Goal: Task Accomplishment & Management: Complete application form

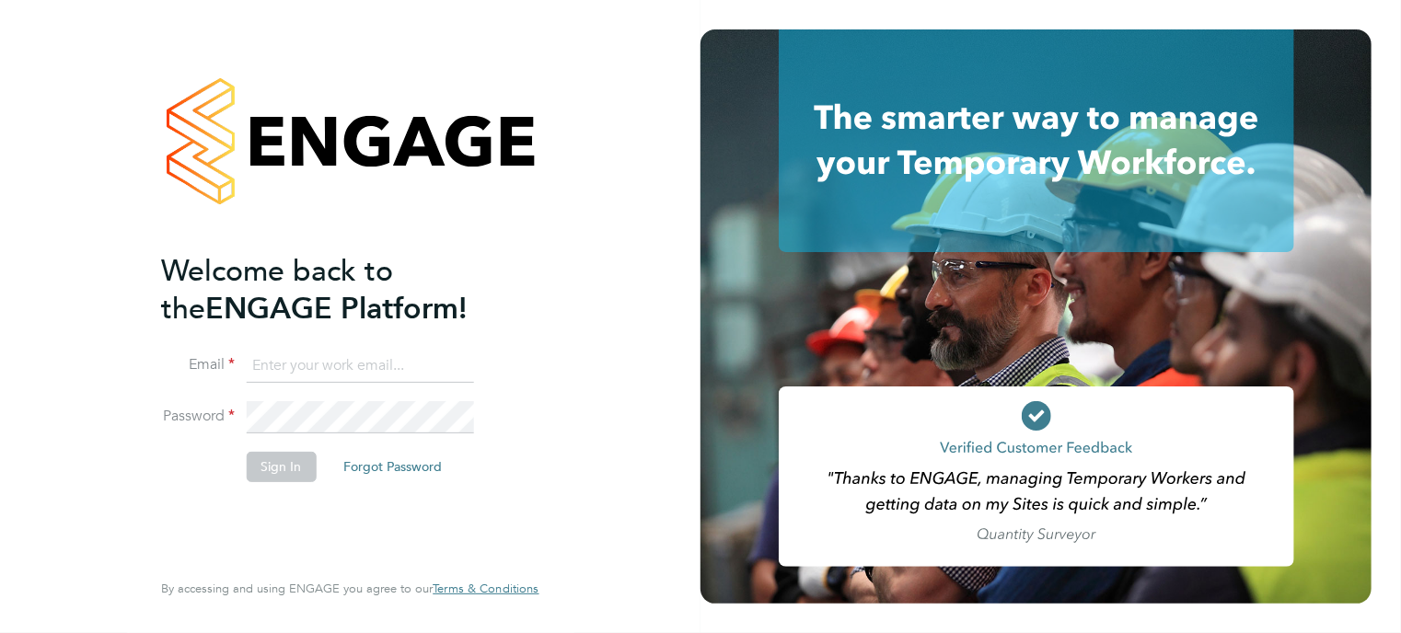
type input "jack.williams@madigangill.co.uk"
click at [296, 464] on button "Sign In" at bounding box center [281, 466] width 70 height 29
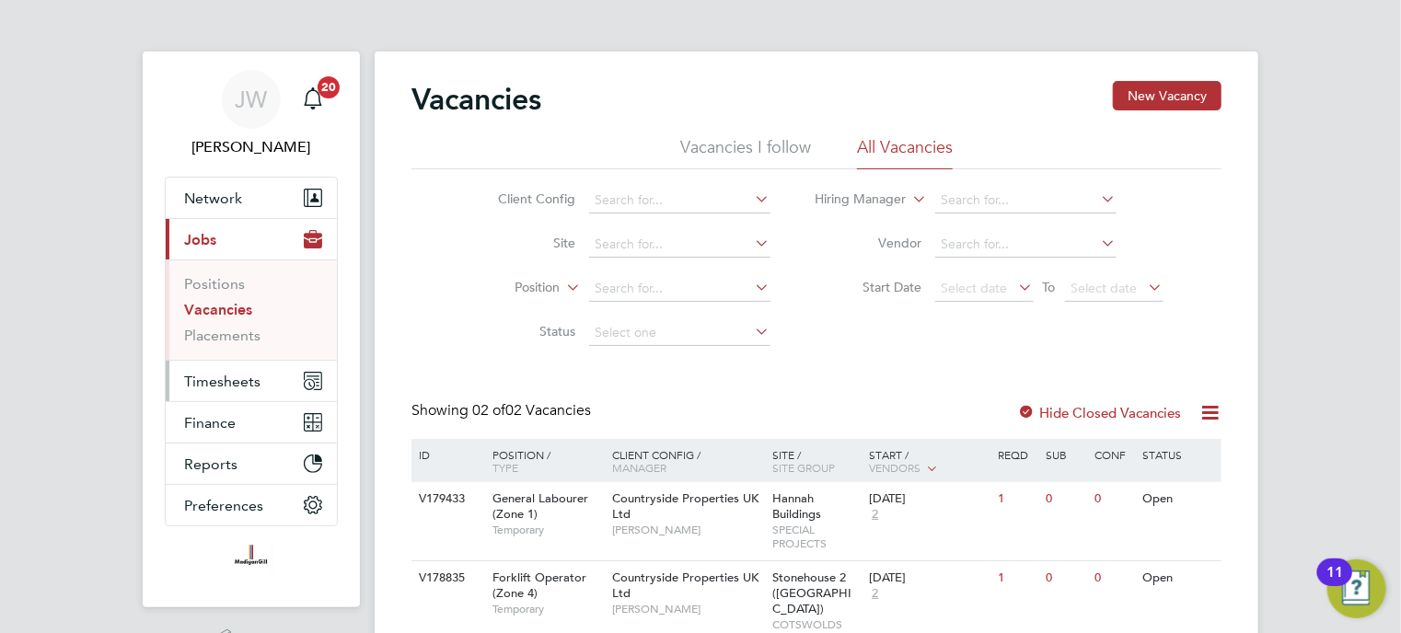
click at [220, 375] on span "Timesheets" at bounding box center [222, 381] width 76 height 17
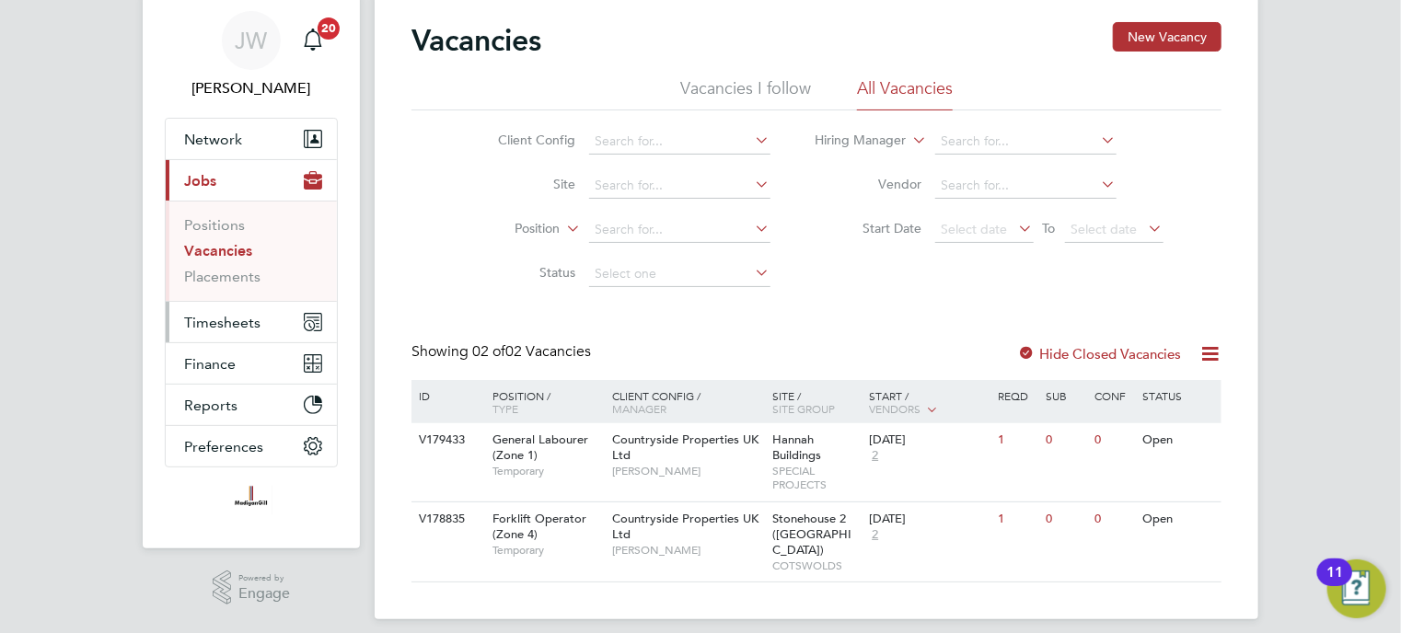
click at [237, 323] on span "Timesheets" at bounding box center [222, 322] width 76 height 17
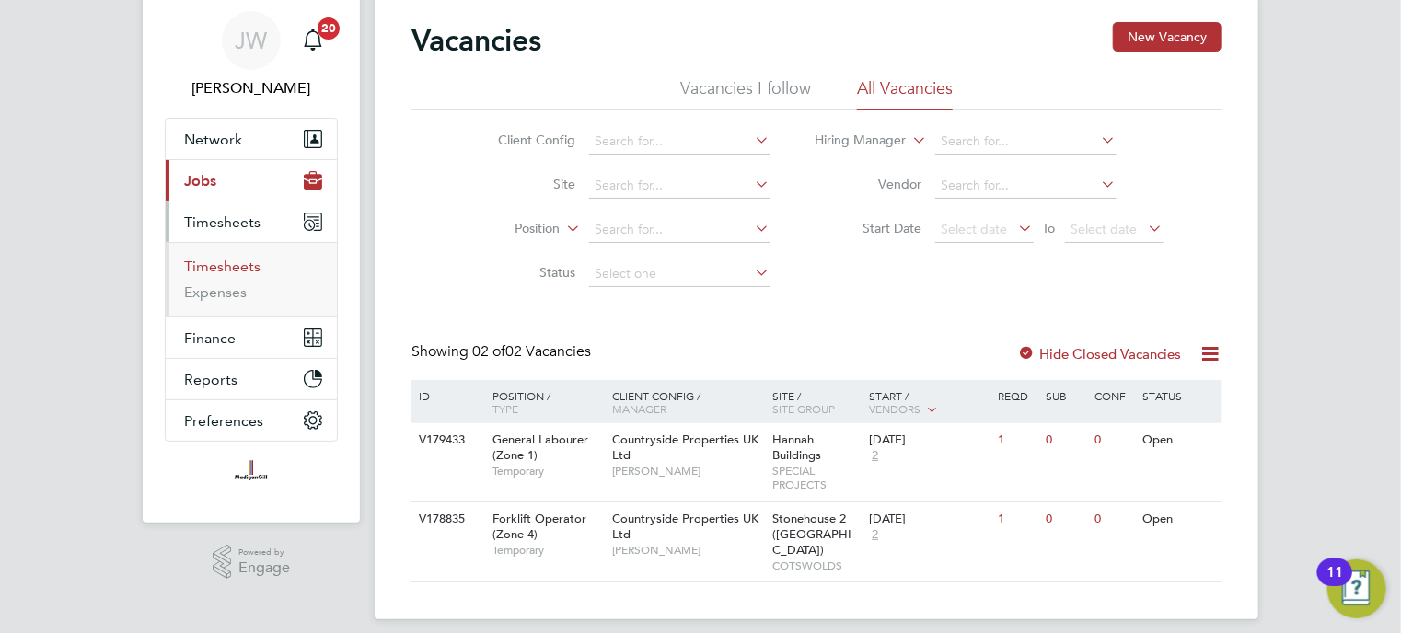
click at [250, 268] on link "Timesheets" at bounding box center [222, 266] width 76 height 17
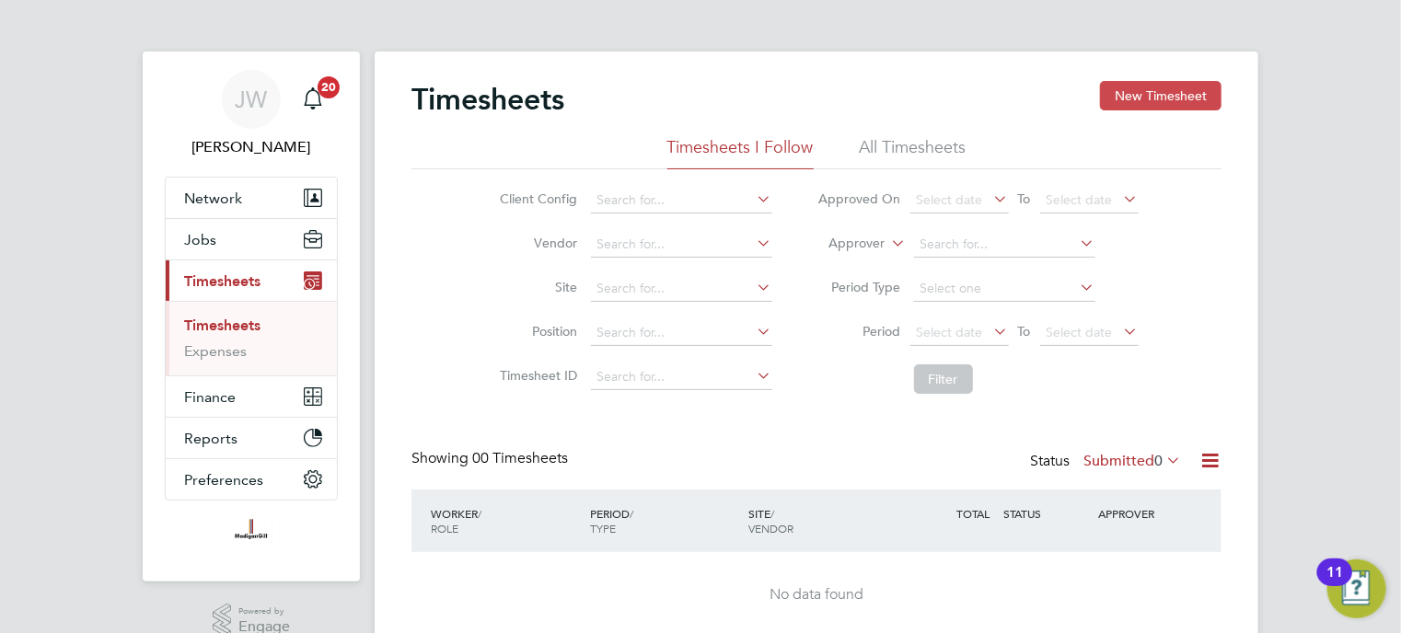
click at [1137, 94] on button "New Timesheet" at bounding box center [1160, 95] width 121 height 29
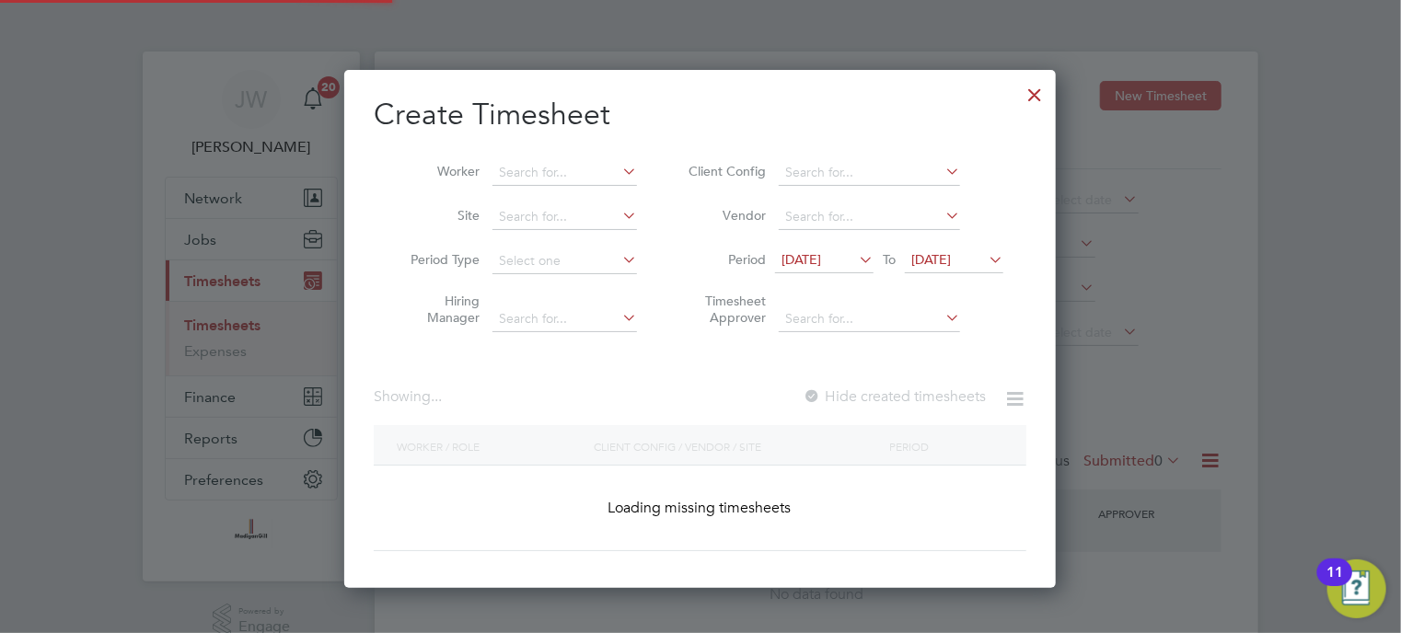
scroll to position [1379, 712]
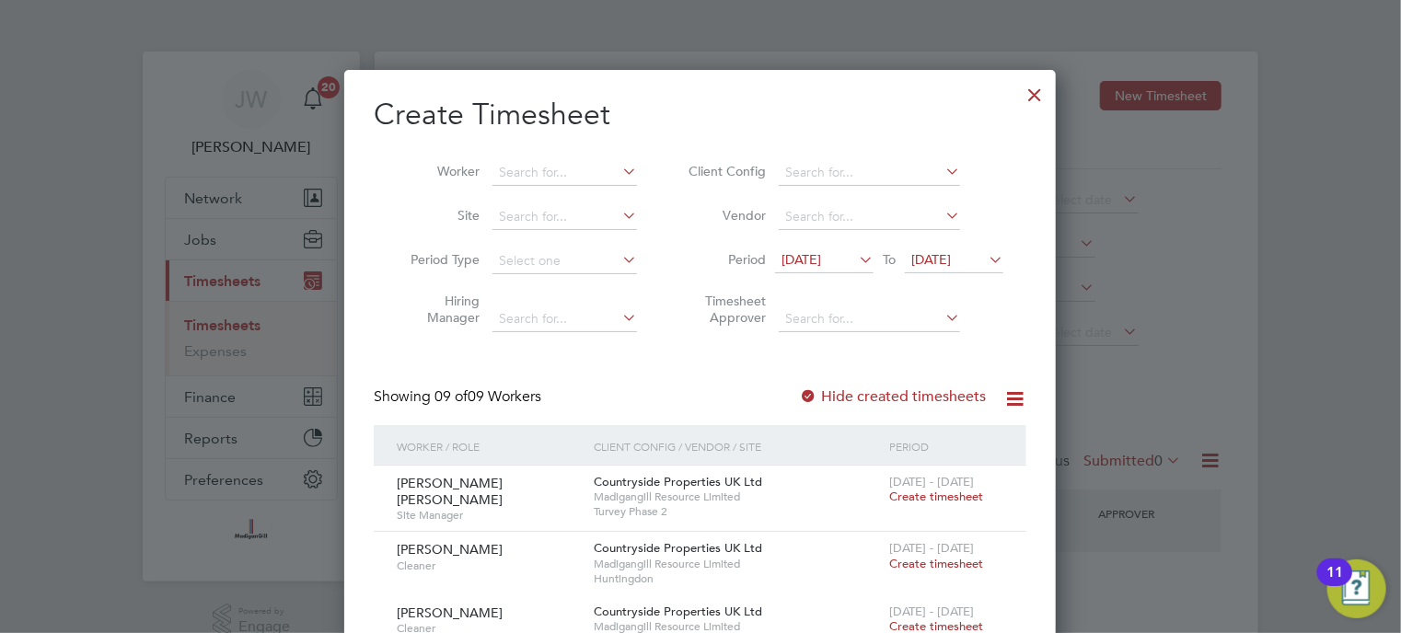
click at [618, 172] on icon at bounding box center [618, 171] width 0 height 26
click at [548, 202] on li "[PERSON_NAME]" at bounding box center [605, 197] width 227 height 25
type input "[PERSON_NAME]"
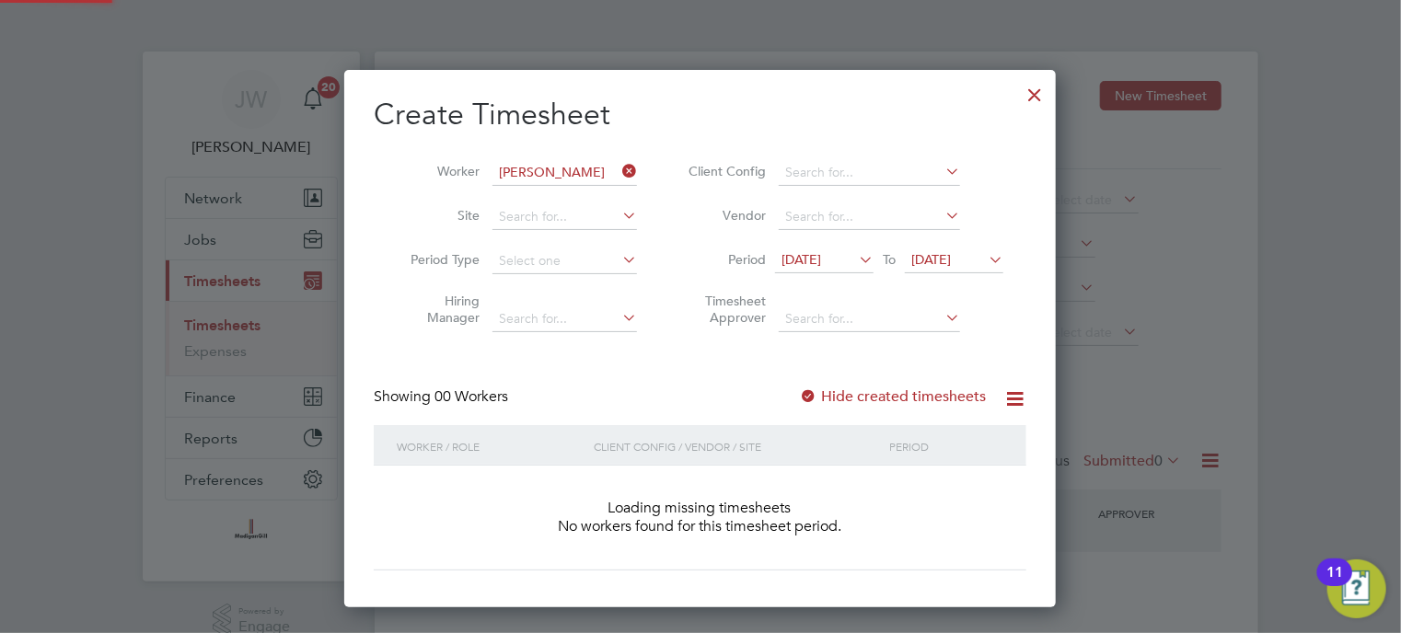
scroll to position [518, 712]
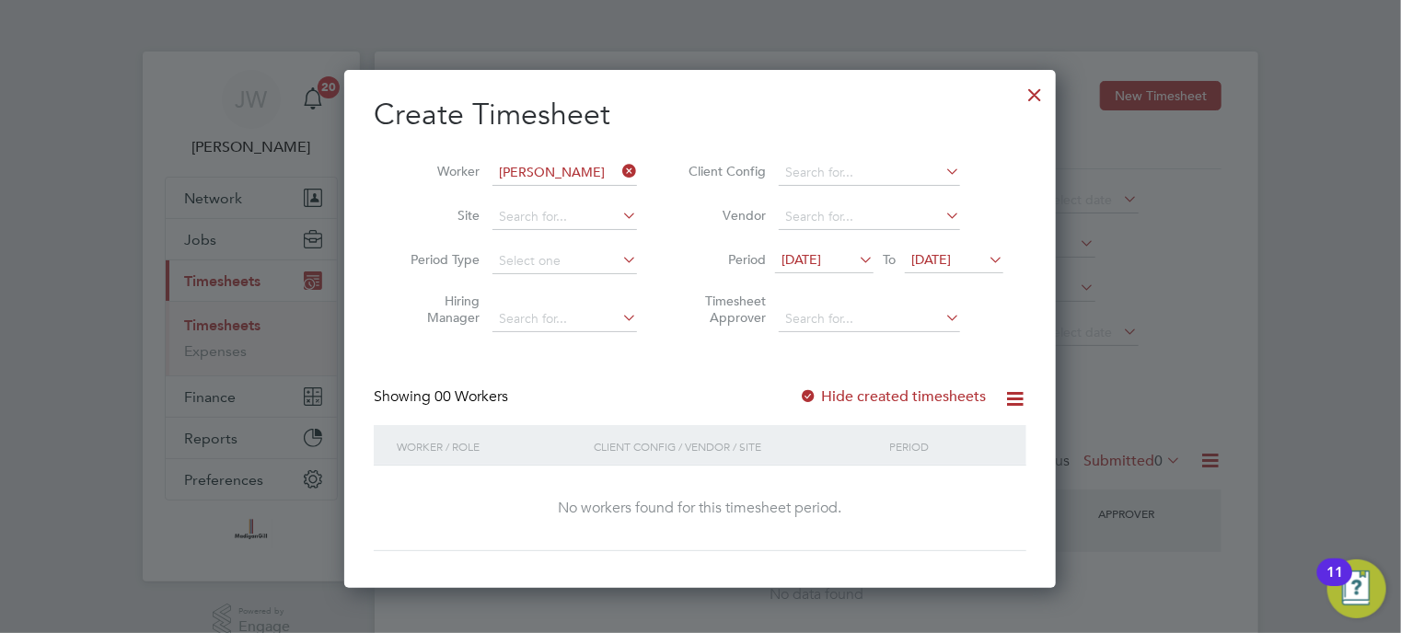
click at [855, 260] on icon at bounding box center [855, 260] width 0 height 26
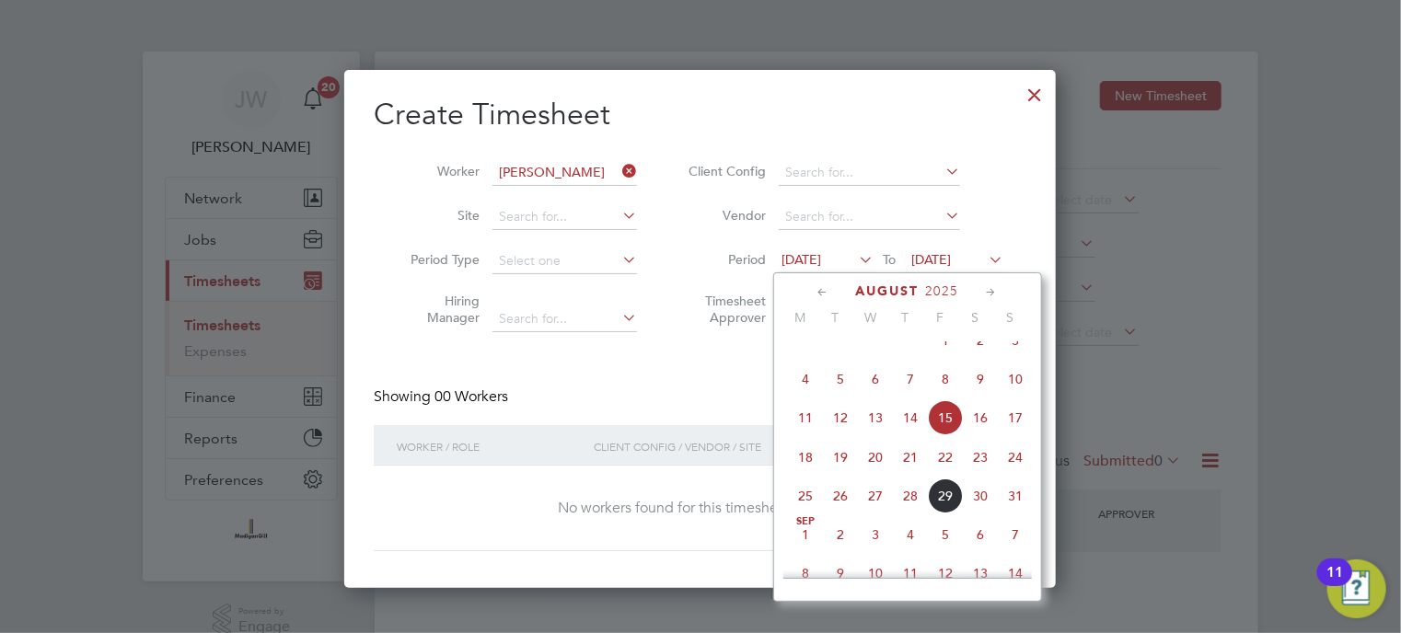
click at [803, 514] on span "25" at bounding box center [805, 496] width 35 height 35
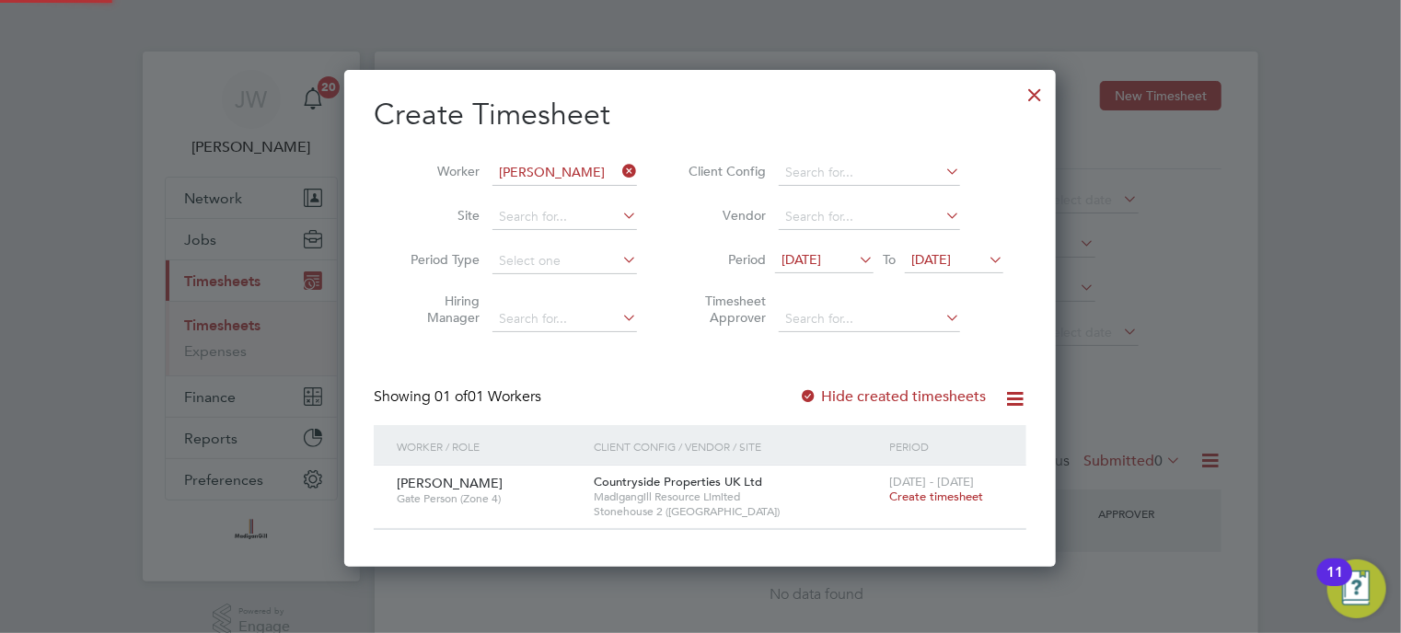
scroll to position [8, 9]
click at [901, 495] on span "Create timesheet" at bounding box center [936, 497] width 94 height 16
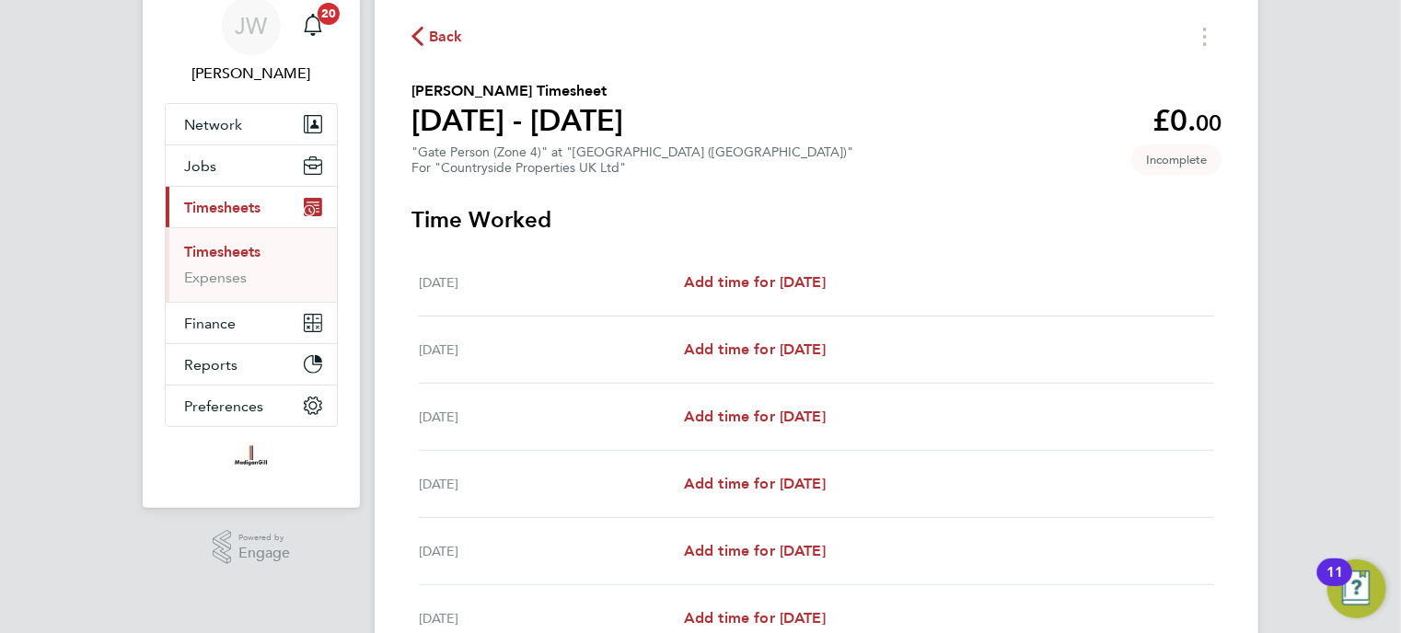
scroll to position [76, 0]
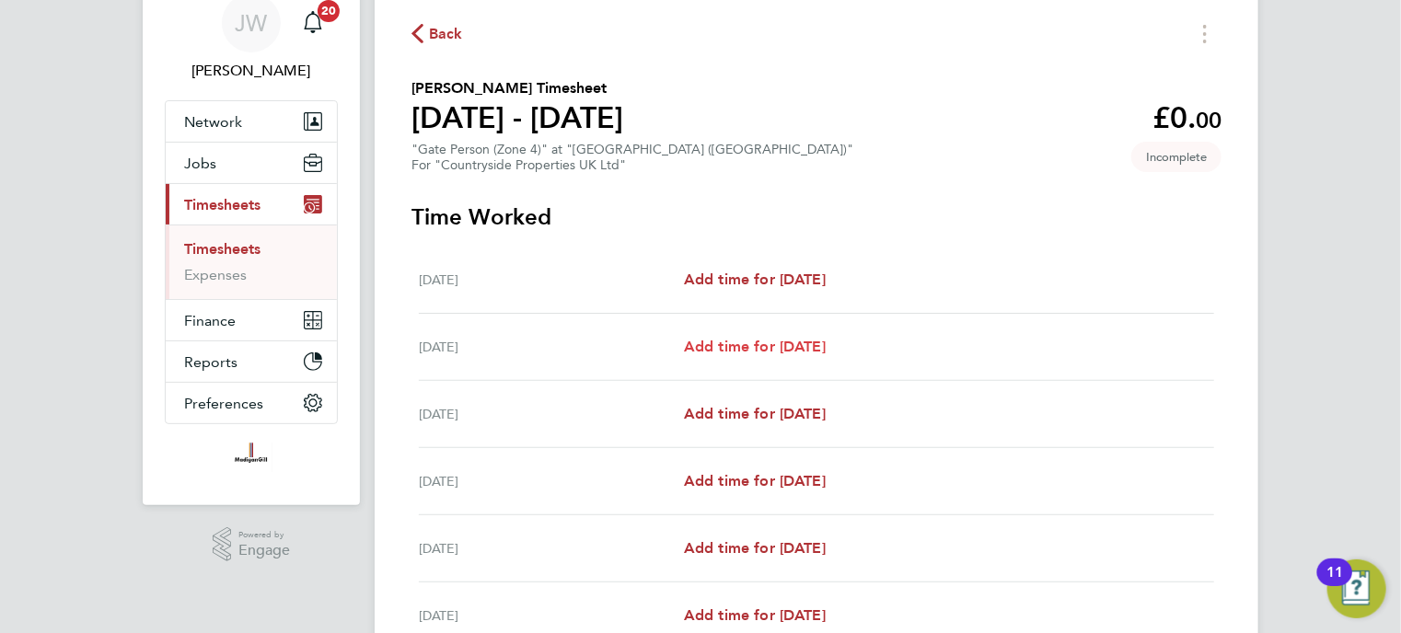
click at [743, 349] on span "Add time for [DATE]" at bounding box center [755, 346] width 142 height 17
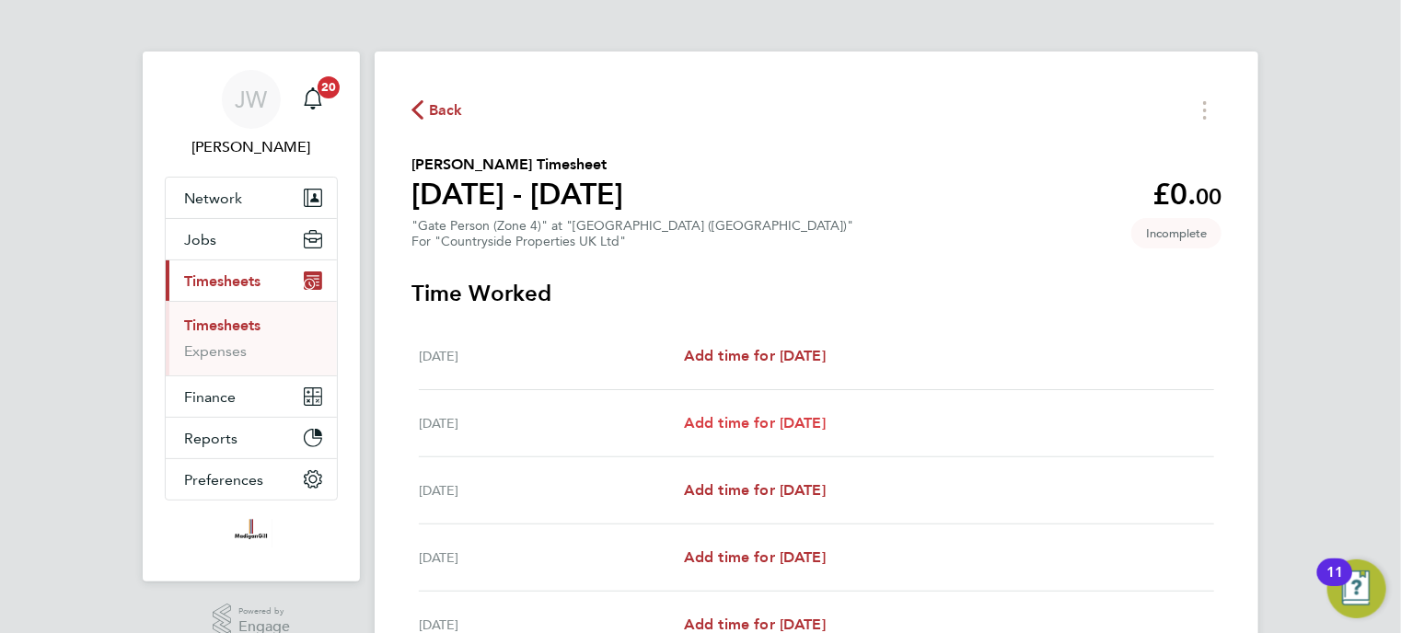
select select "30"
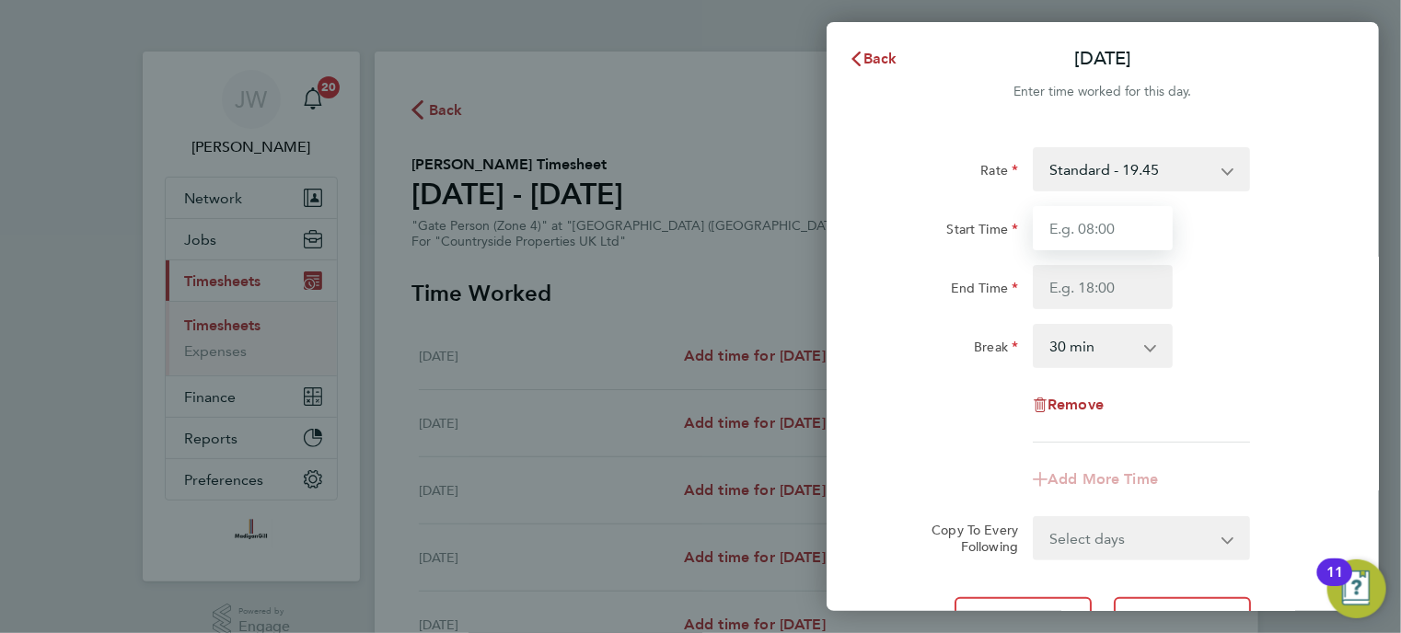
click at [1088, 246] on input "Start Time" at bounding box center [1103, 228] width 140 height 44
type input "07:30"
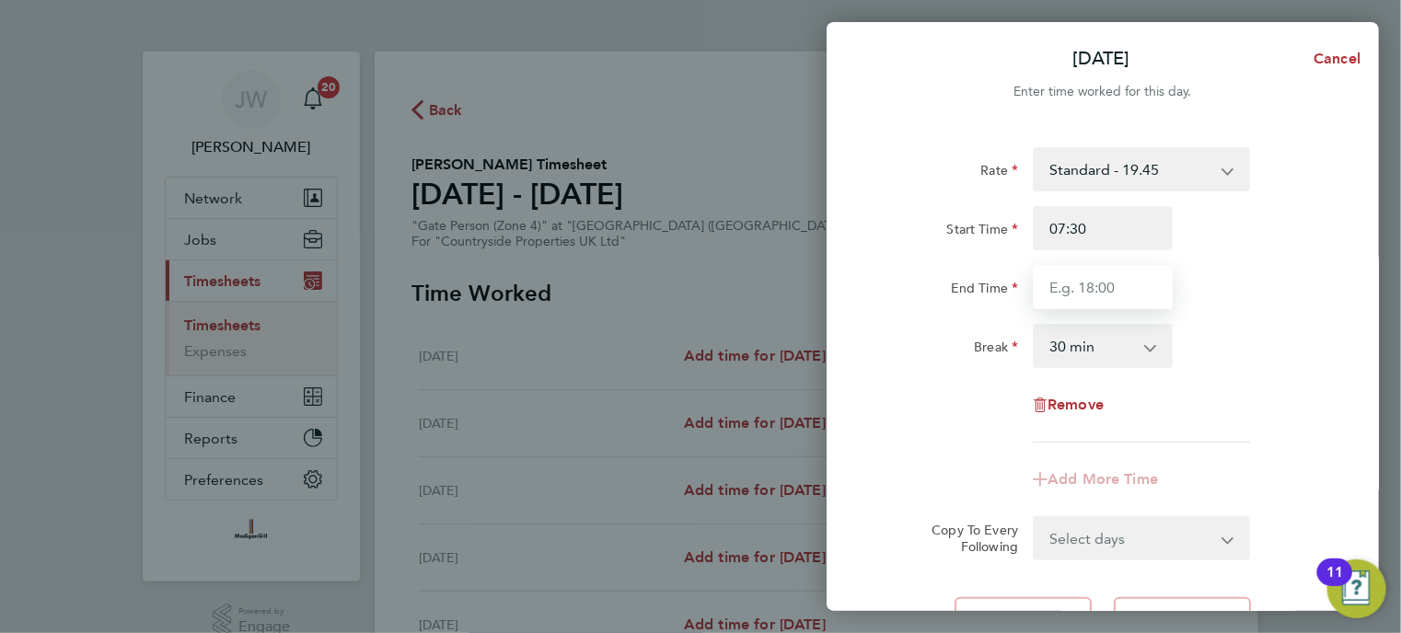
click at [1076, 294] on input "End Time" at bounding box center [1103, 287] width 140 height 44
type input "17:00"
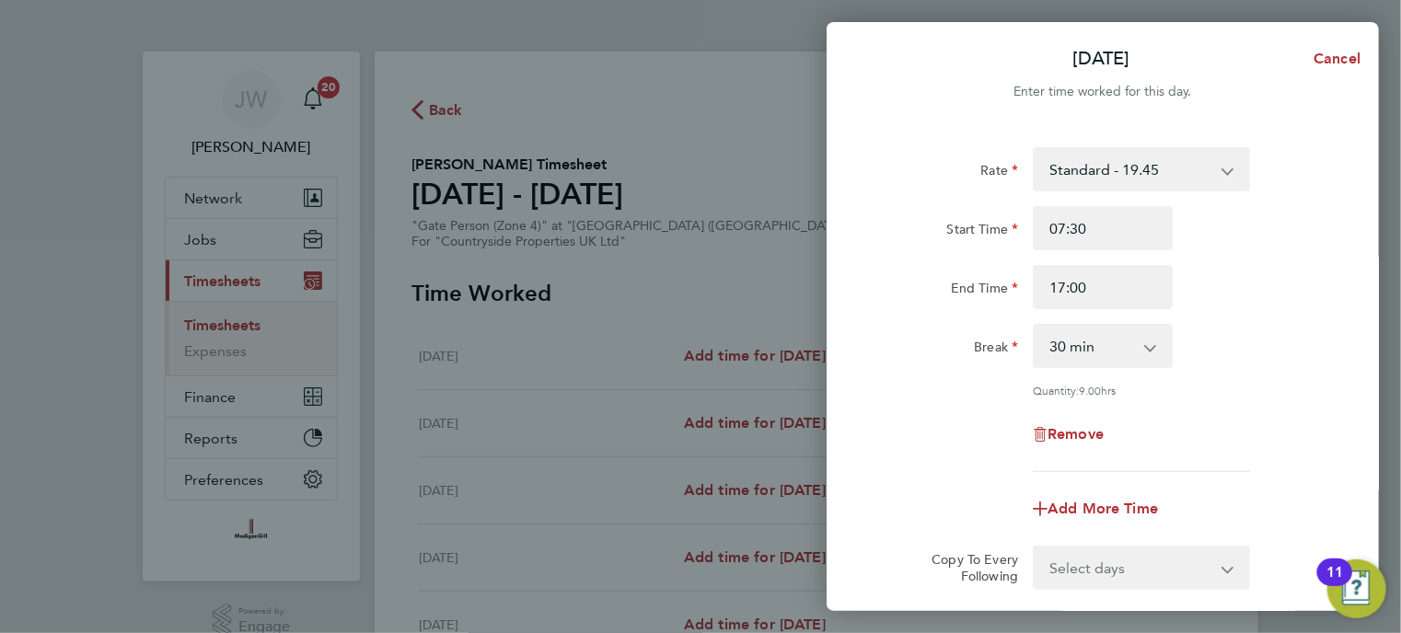
click at [949, 400] on div "Rate Standard - 19.45 Start Time 07:30 End Time 17:00 Break 0 min 15 min 30 min…" at bounding box center [1102, 309] width 449 height 325
click at [1103, 568] on select "Select days Day Weekday (Mon-Fri) Weekend (Sat-Sun) [DATE] [DATE] [DATE] [DATE]…" at bounding box center [1130, 568] width 193 height 40
select select "WEEKDAY"
click at [1034, 548] on select "Select days Day Weekday (Mon-Fri) Weekend (Sat-Sun) [DATE] [DATE] [DATE] [DATE]…" at bounding box center [1130, 568] width 193 height 40
select select "[DATE]"
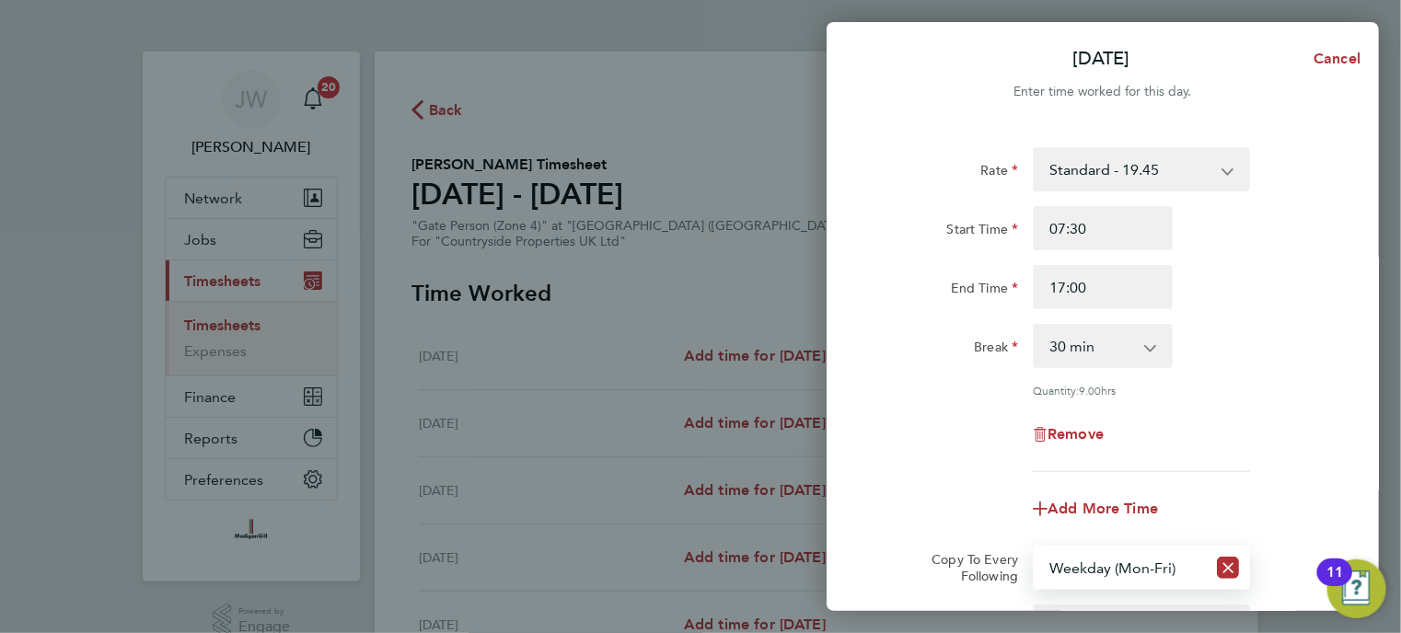
scroll to position [278, 0]
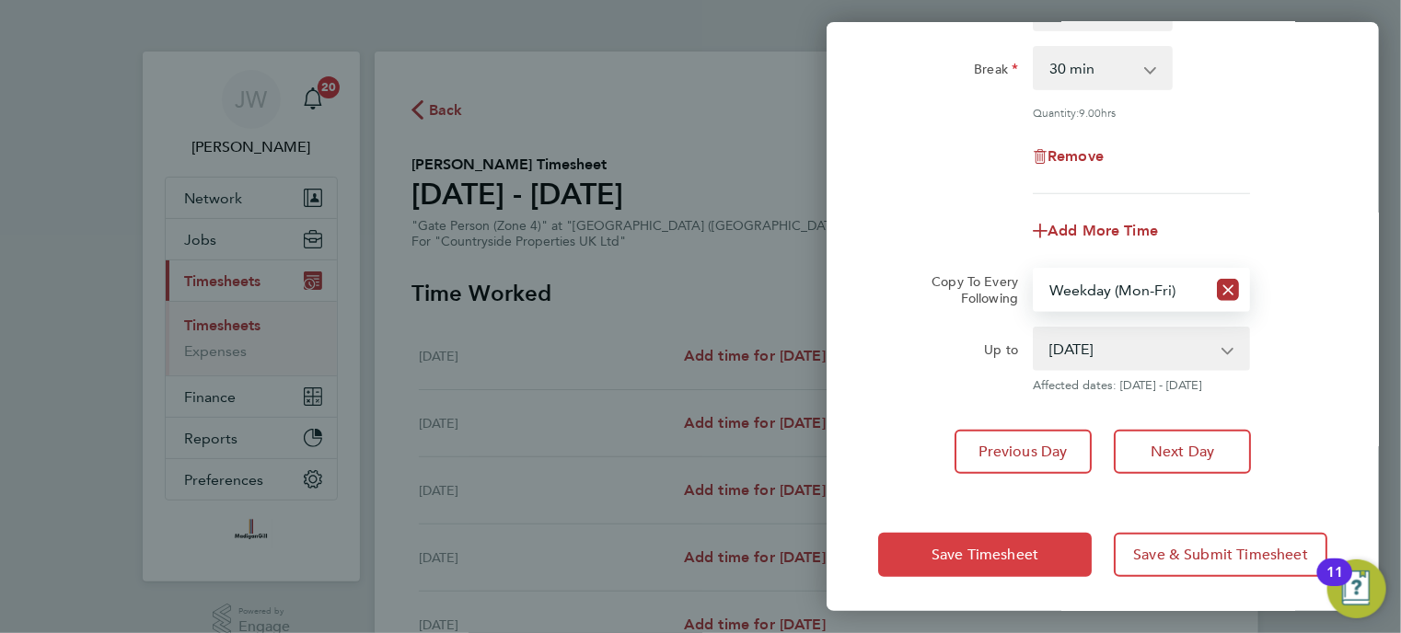
click at [946, 546] on span "Save Timesheet" at bounding box center [984, 555] width 107 height 18
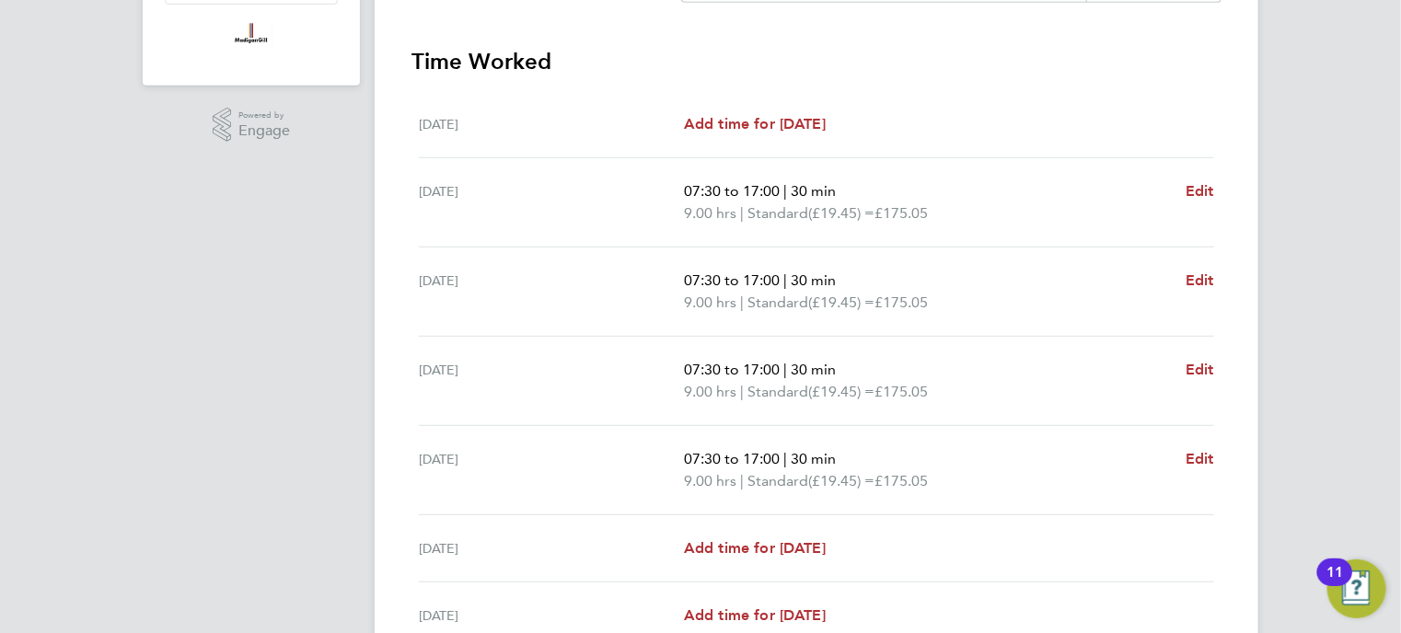
scroll to position [672, 0]
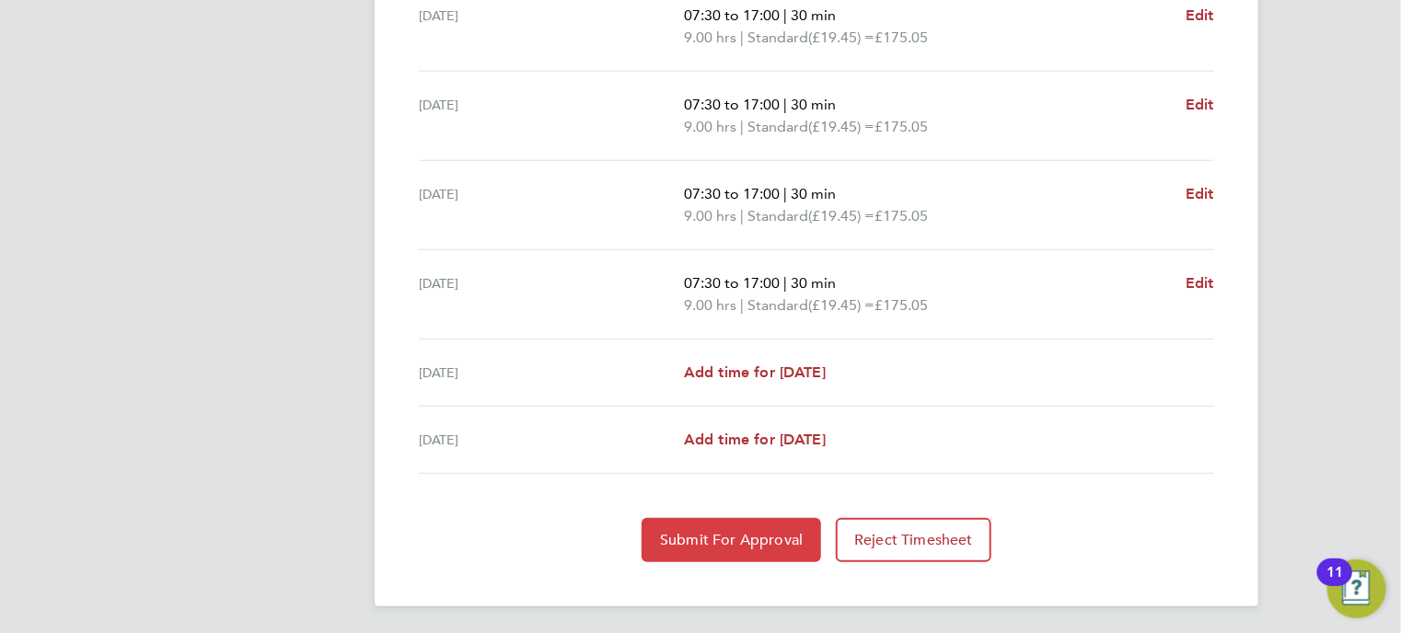
click at [748, 547] on button "Submit For Approval" at bounding box center [730, 540] width 179 height 44
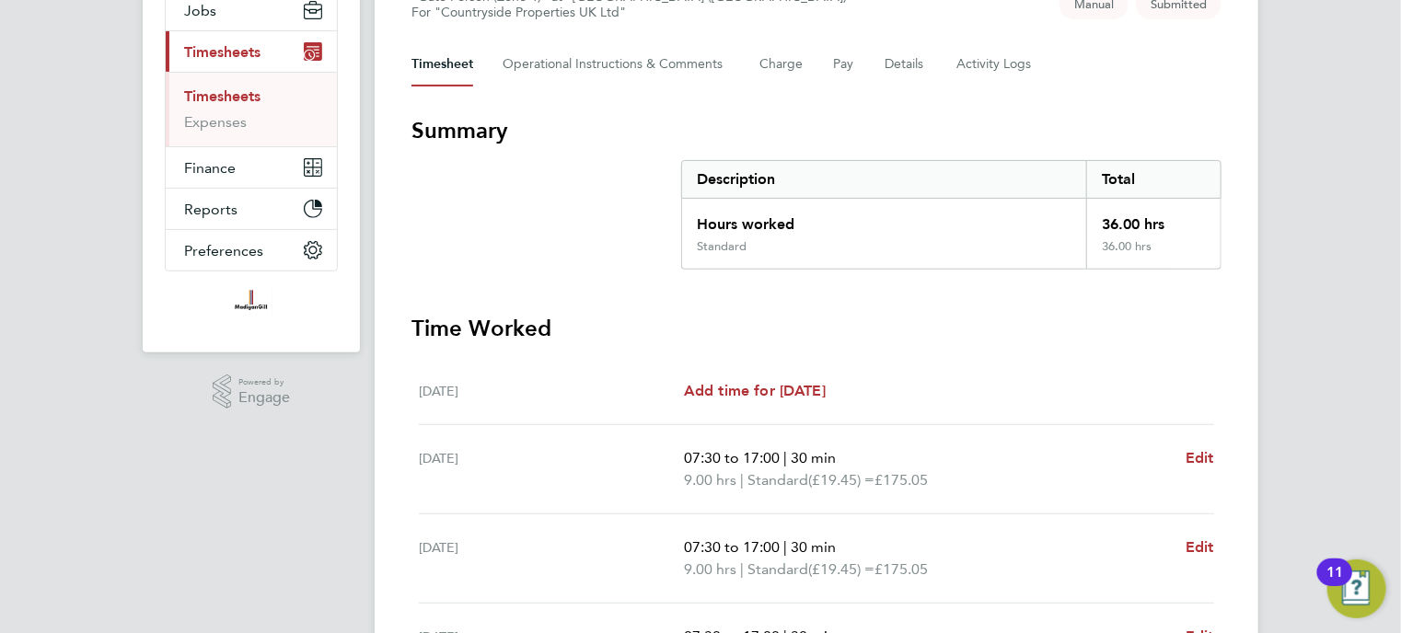
scroll to position [0, 0]
